Goal: Task Accomplishment & Management: Manage account settings

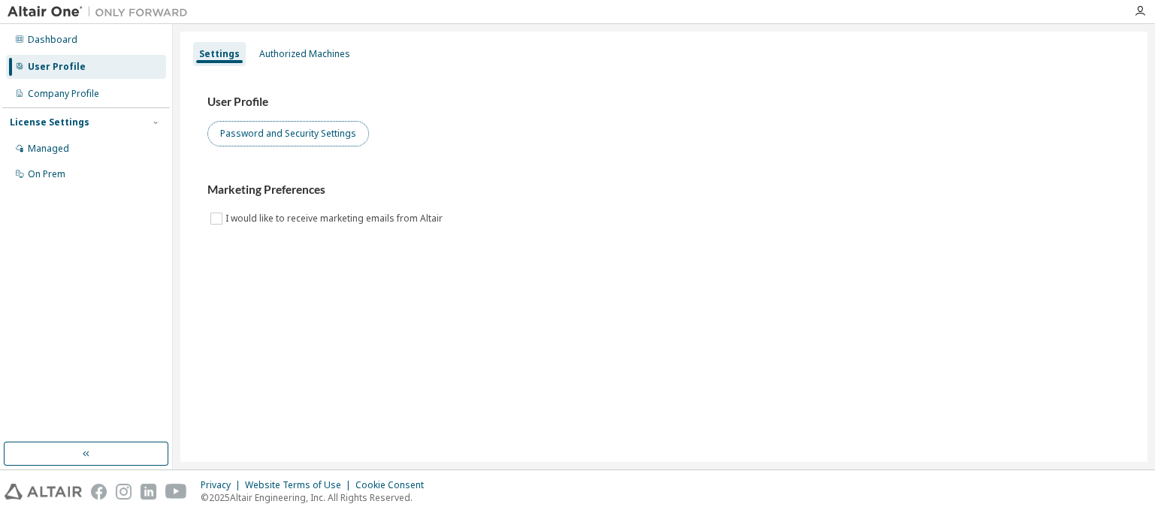
click at [293, 136] on button "Password and Security Settings" at bounding box center [288, 134] width 162 height 26
